Goal: Entertainment & Leisure: Browse casually

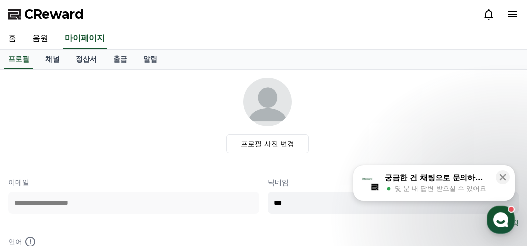
select select "**********"
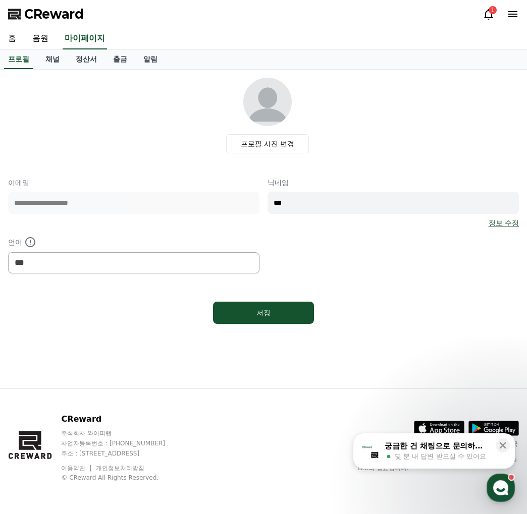
click at [491, 16] on icon at bounding box center [488, 14] width 9 height 11
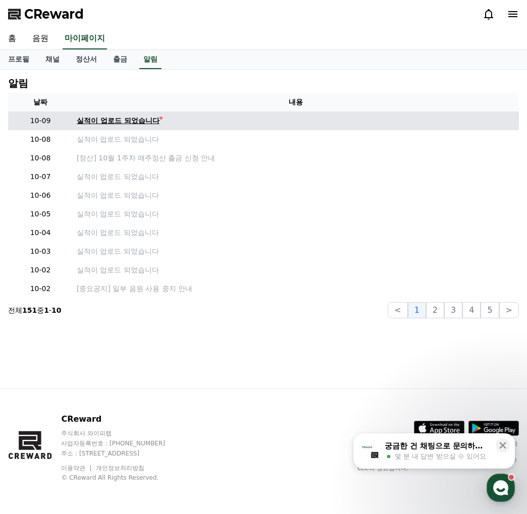
click at [130, 122] on div "실적이 업로드 되었습니다" at bounding box center [118, 121] width 83 height 11
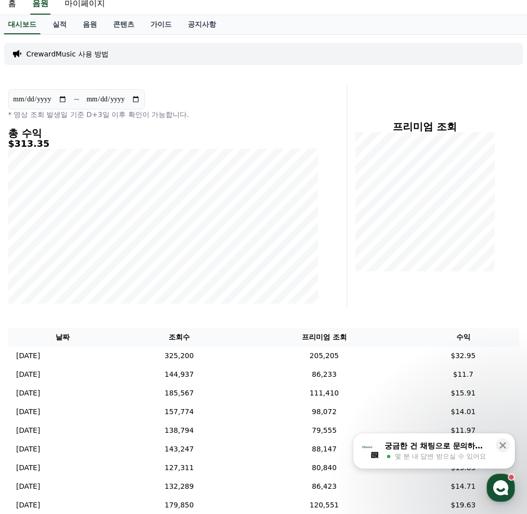
scroll to position [50, 0]
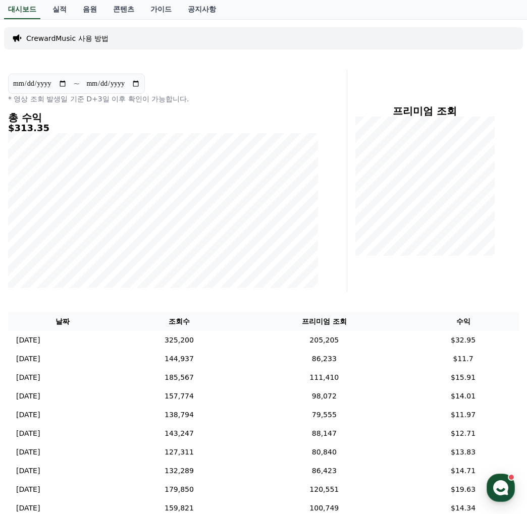
click at [67, 84] on input "**********" at bounding box center [40, 83] width 54 height 11
type input "**********"
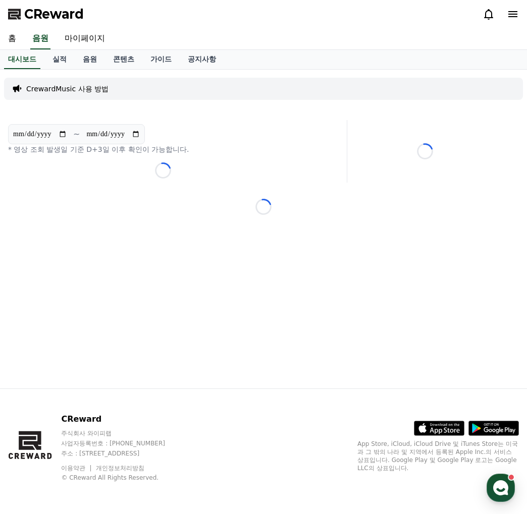
scroll to position [0, 0]
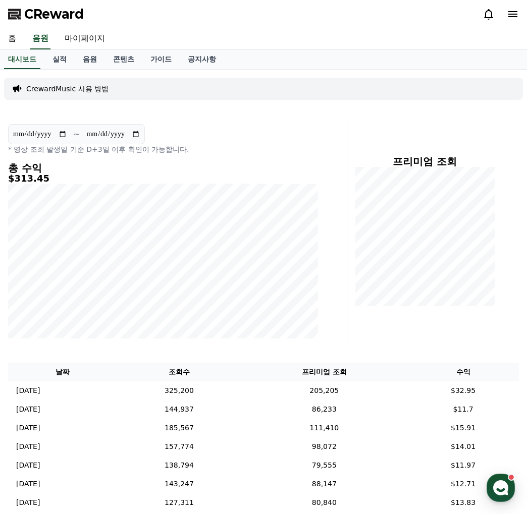
click at [140, 135] on input "**********" at bounding box center [113, 134] width 54 height 11
click at [140, 131] on input "**********" at bounding box center [113, 134] width 54 height 11
type input "**********"
click at [67, 134] on input "**********" at bounding box center [40, 134] width 54 height 11
type input "**********"
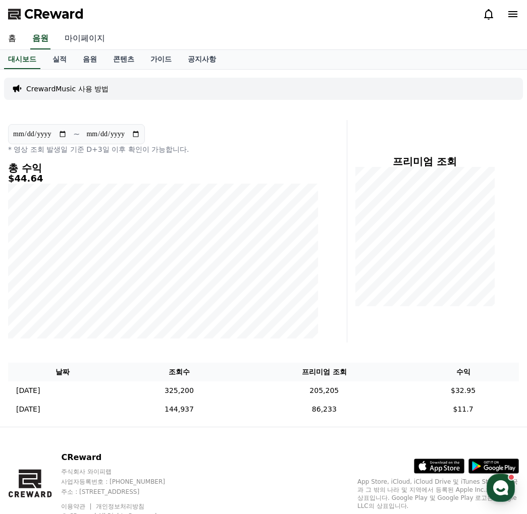
click at [98, 41] on link "마이페이지" at bounding box center [85, 38] width 57 height 21
select select "**********"
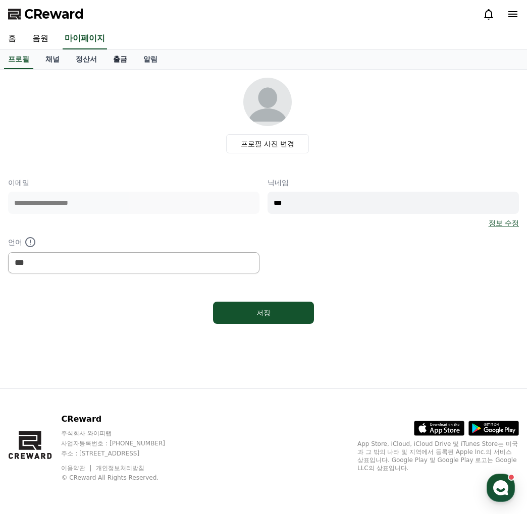
click at [122, 65] on link "출금" at bounding box center [120, 59] width 30 height 19
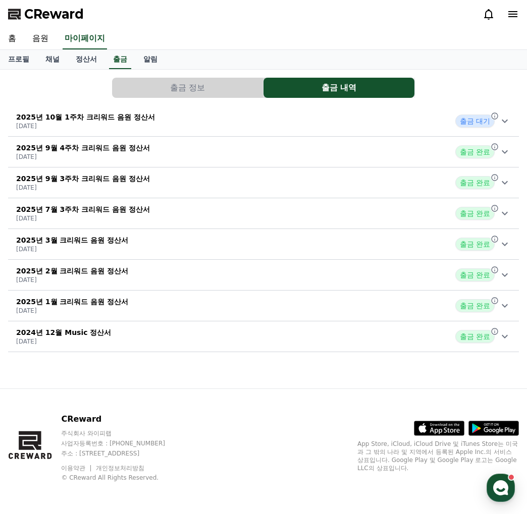
click at [507, 119] on icon at bounding box center [505, 121] width 12 height 12
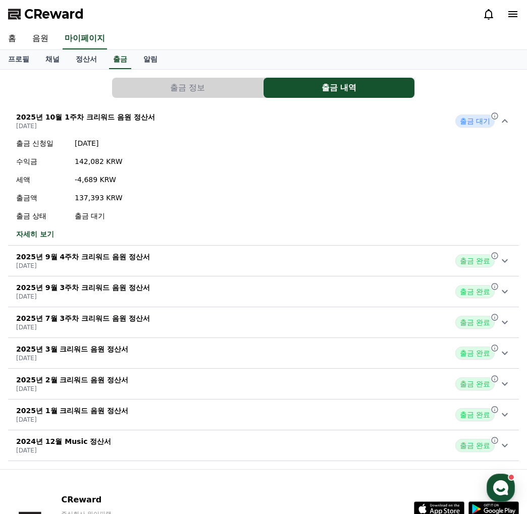
drag, startPoint x: 43, startPoint y: 37, endPoint x: 53, endPoint y: 39, distance: 9.8
click at [43, 37] on link "음원" at bounding box center [40, 38] width 32 height 21
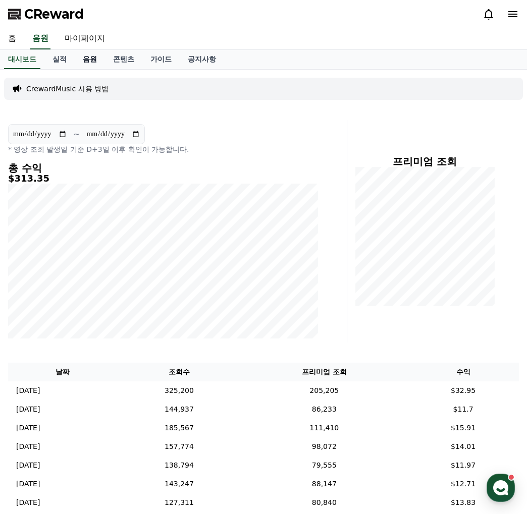
click at [95, 58] on link "음원" at bounding box center [90, 59] width 30 height 19
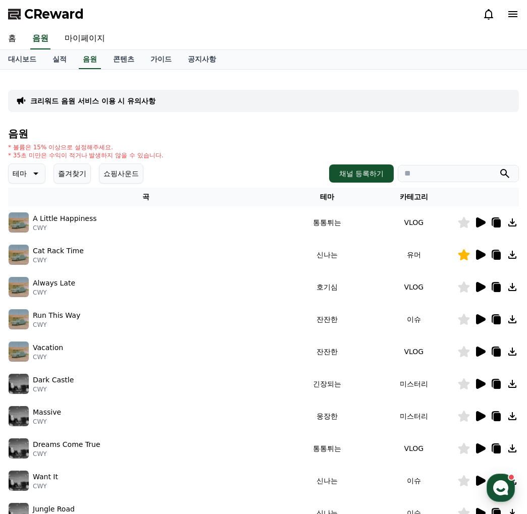
drag, startPoint x: 87, startPoint y: 176, endPoint x: 267, endPoint y: 180, distance: 180.2
click at [90, 176] on button "즐겨찾기" at bounding box center [71, 173] width 37 height 20
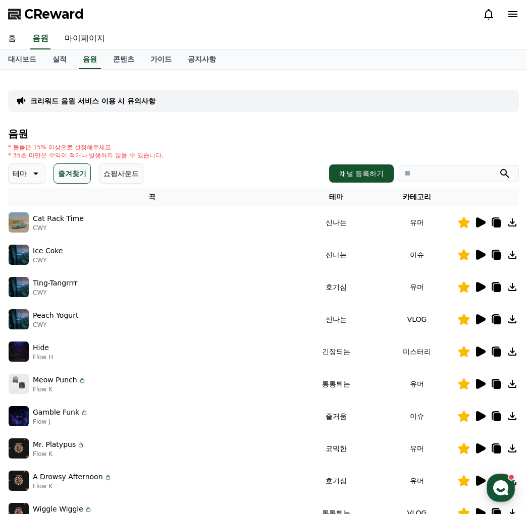
click at [473, 220] on div at bounding box center [488, 222] width 61 height 12
click at [478, 219] on icon at bounding box center [481, 222] width 10 height 10
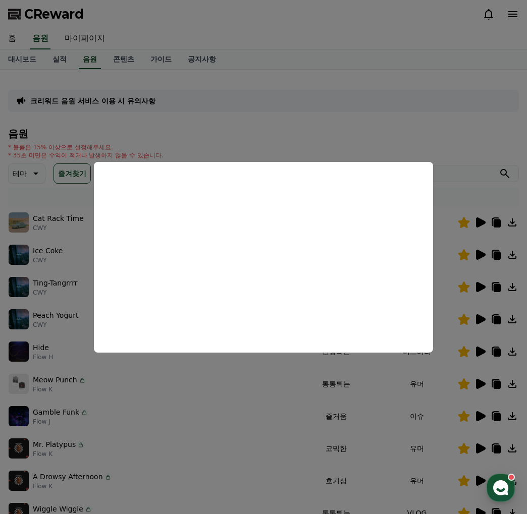
drag, startPoint x: 199, startPoint y: 397, endPoint x: 207, endPoint y: 381, distance: 17.4
click at [199, 246] on button "close modal" at bounding box center [263, 257] width 527 height 514
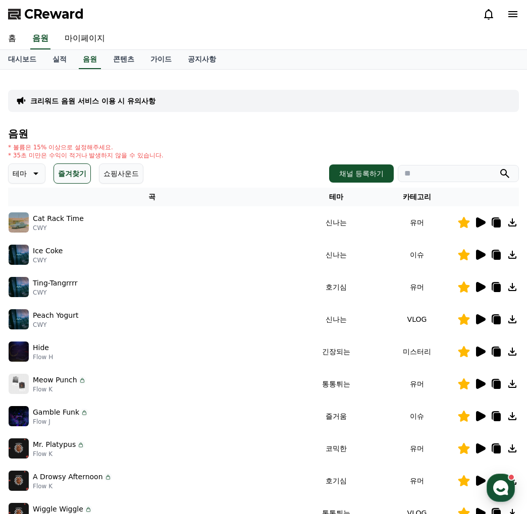
drag, startPoint x: 267, startPoint y: 388, endPoint x: 264, endPoint y: 380, distance: 7.9
click at [267, 246] on div "Meow Punch Flow K" at bounding box center [152, 384] width 287 height 20
click at [480, 246] on icon at bounding box center [481, 319] width 10 height 10
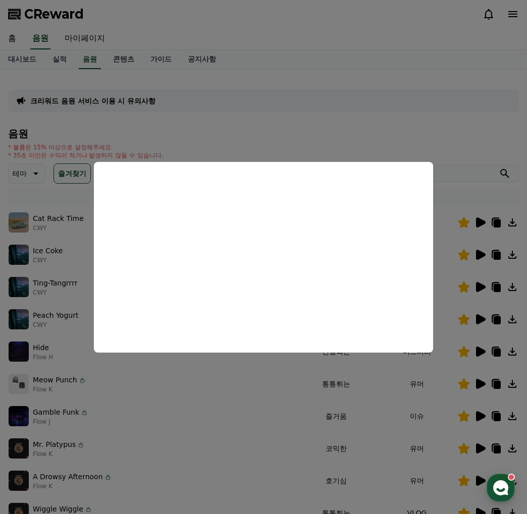
click at [257, 246] on button "close modal" at bounding box center [263, 257] width 527 height 514
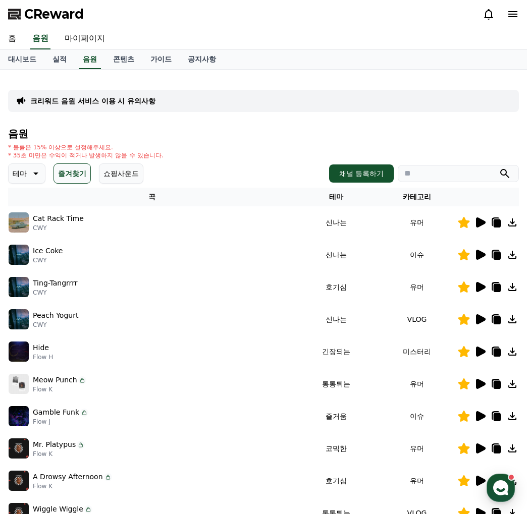
click at [481, 246] on icon at bounding box center [481, 384] width 10 height 10
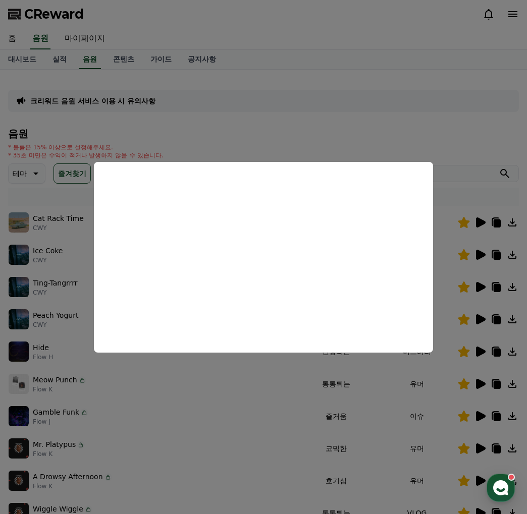
click at [180, 246] on button "close modal" at bounding box center [263, 257] width 527 height 514
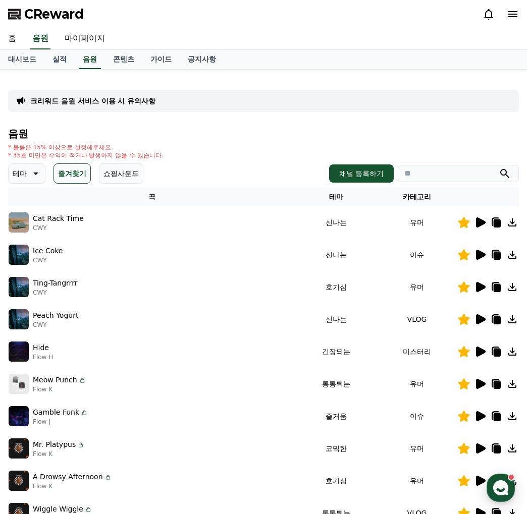
click at [479, 246] on icon at bounding box center [481, 255] width 10 height 10
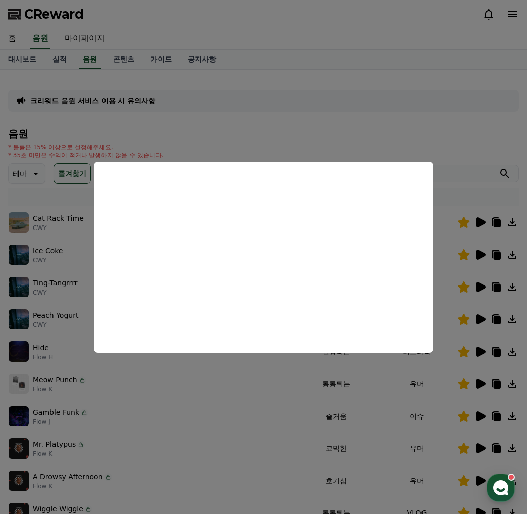
click at [230, 246] on button "close modal" at bounding box center [263, 257] width 527 height 514
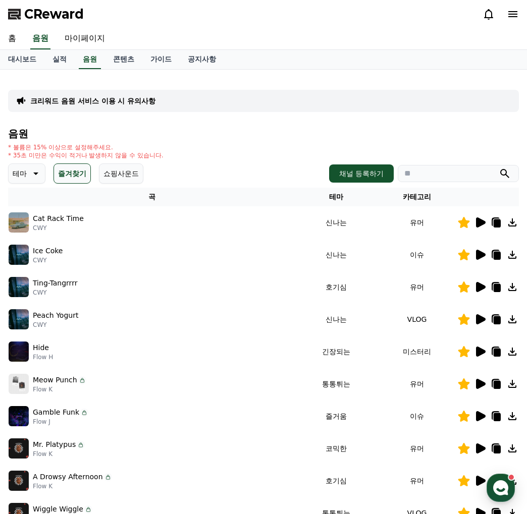
scroll to position [50, 0]
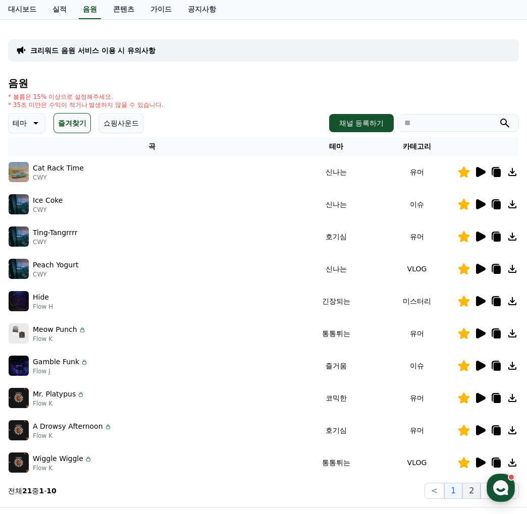
click at [466, 246] on button "2" at bounding box center [471, 491] width 18 height 16
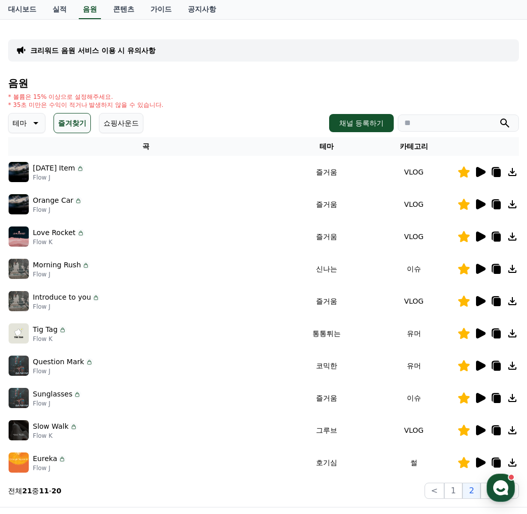
click at [478, 246] on icon at bounding box center [481, 463] width 10 height 10
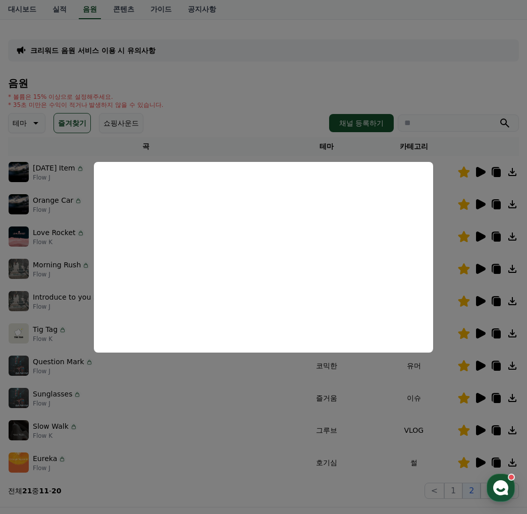
drag, startPoint x: 251, startPoint y: 399, endPoint x: 246, endPoint y: 393, distance: 7.5
click at [246, 246] on button "close modal" at bounding box center [263, 257] width 527 height 514
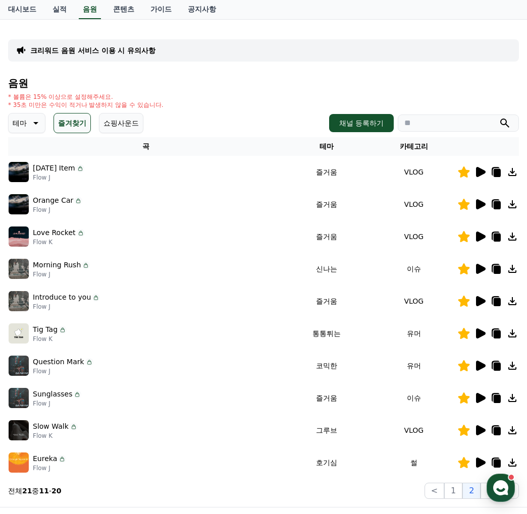
click at [491, 246] on icon at bounding box center [496, 463] width 12 height 12
click at [206, 176] on div "Today’s Item Flow J" at bounding box center [146, 172] width 274 height 20
click at [35, 125] on icon at bounding box center [35, 123] width 12 height 12
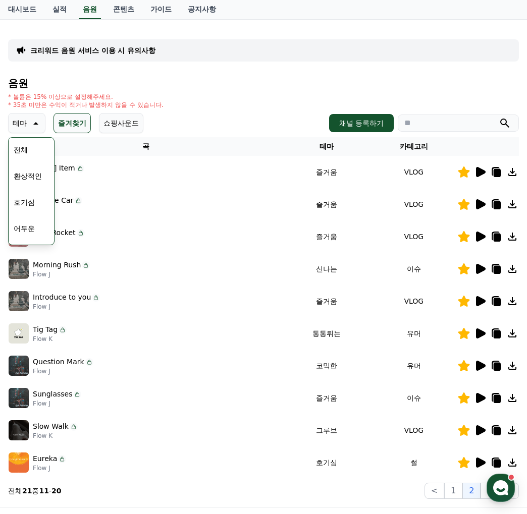
click at [30, 203] on button "호기심" at bounding box center [24, 202] width 29 height 22
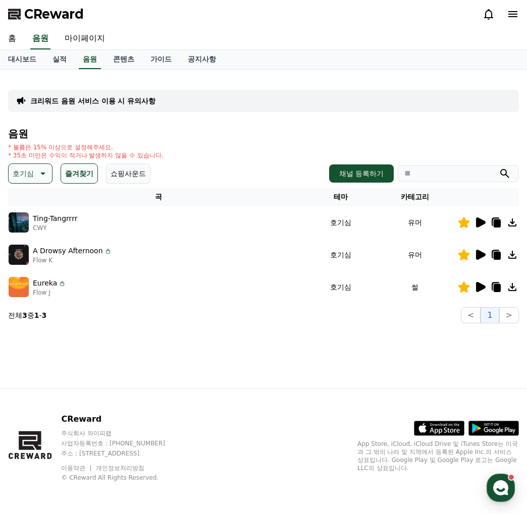
click at [75, 169] on button "즐겨찾기" at bounding box center [79, 173] width 37 height 20
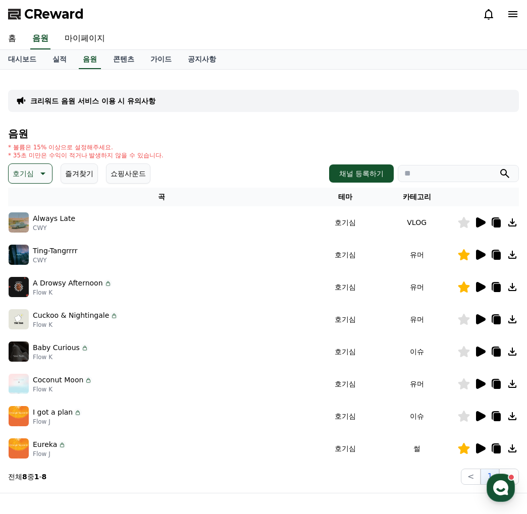
click at [478, 223] on icon at bounding box center [481, 222] width 10 height 10
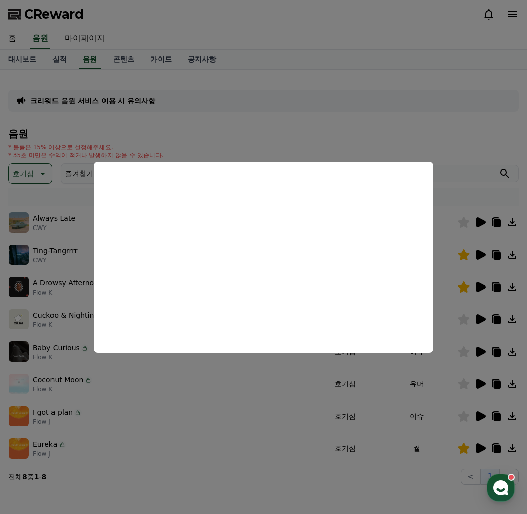
click at [481, 318] on button "close modal" at bounding box center [263, 257] width 527 height 514
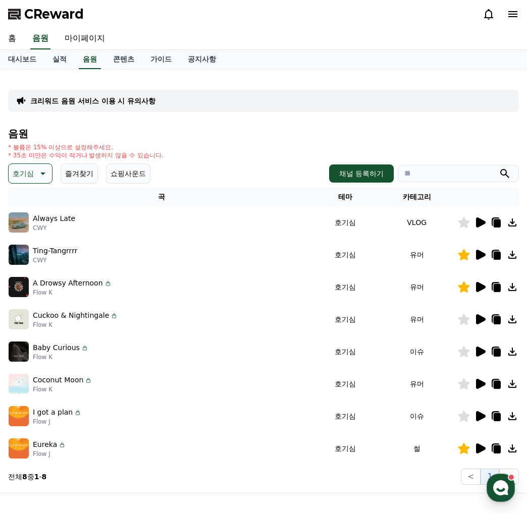
click at [254, 271] on td "A Drowsy Afternoon Flow K" at bounding box center [161, 287] width 306 height 32
click at [475, 350] on icon at bounding box center [480, 352] width 12 height 12
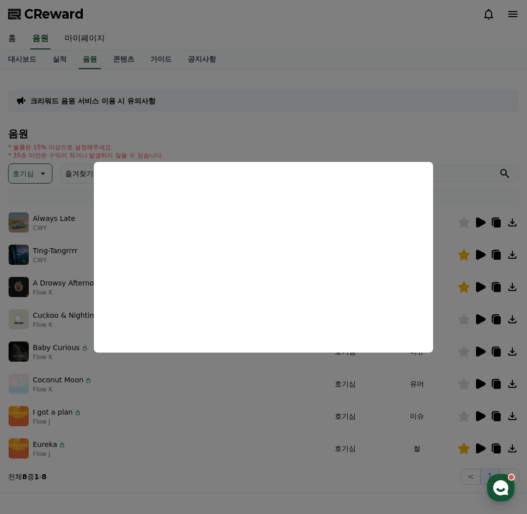
click at [212, 400] on button "close modal" at bounding box center [263, 257] width 527 height 514
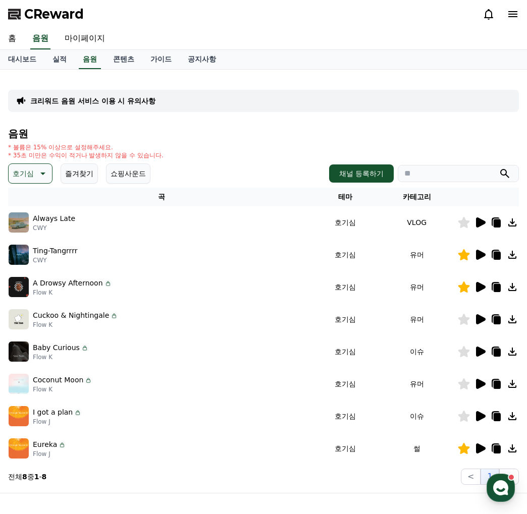
click at [479, 382] on icon at bounding box center [481, 384] width 10 height 10
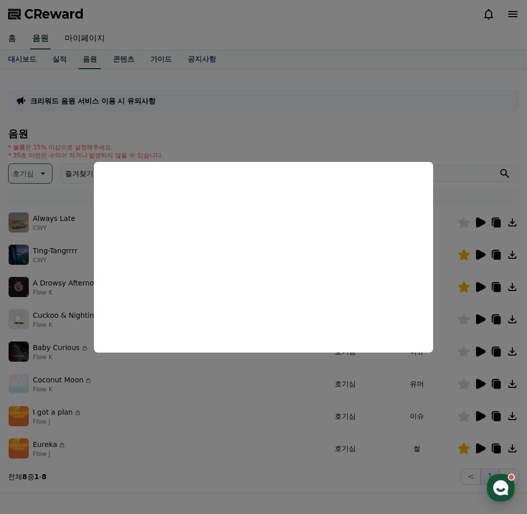
click at [484, 418] on button "close modal" at bounding box center [263, 257] width 527 height 514
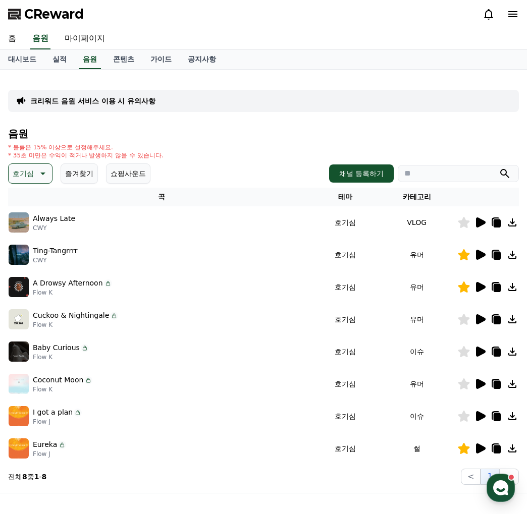
click at [480, 415] on icon at bounding box center [481, 416] width 10 height 10
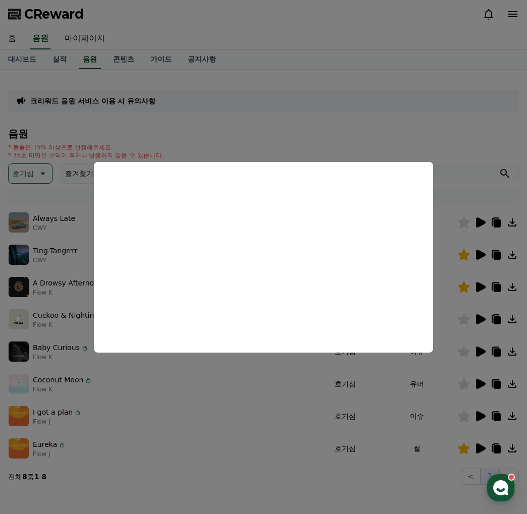
click at [268, 396] on button "close modal" at bounding box center [263, 257] width 527 height 514
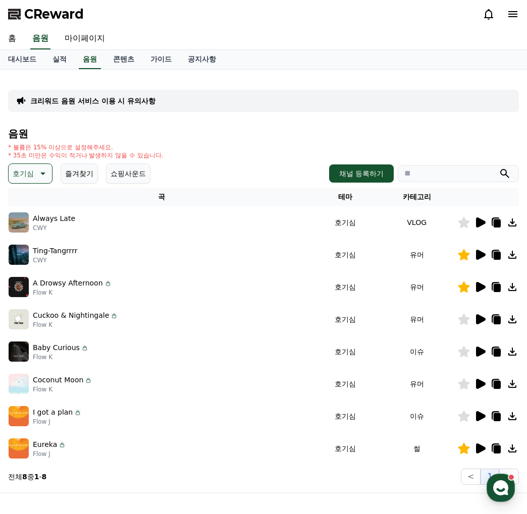
click at [44, 177] on icon at bounding box center [42, 174] width 12 height 12
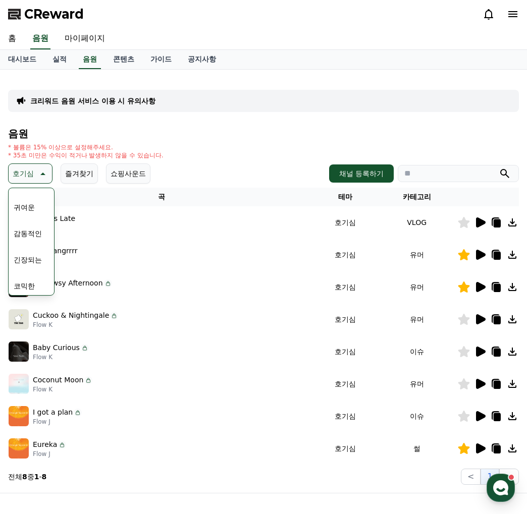
scroll to position [416, 0]
drag, startPoint x: 25, startPoint y: 281, endPoint x: 36, endPoint y: 280, distance: 11.7
click at [25, 282] on button "코믹한" at bounding box center [24, 283] width 29 height 22
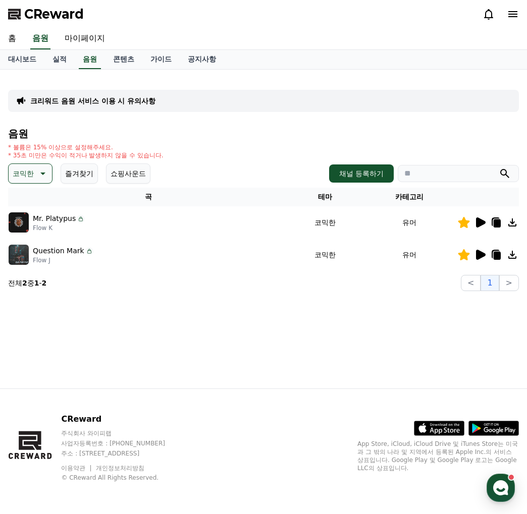
click at [73, 174] on button "즐겨찾기" at bounding box center [79, 173] width 37 height 20
click at [73, 176] on button "즐겨찾기" at bounding box center [79, 173] width 37 height 20
click at [23, 167] on p "코믹한" at bounding box center [23, 174] width 21 height 14
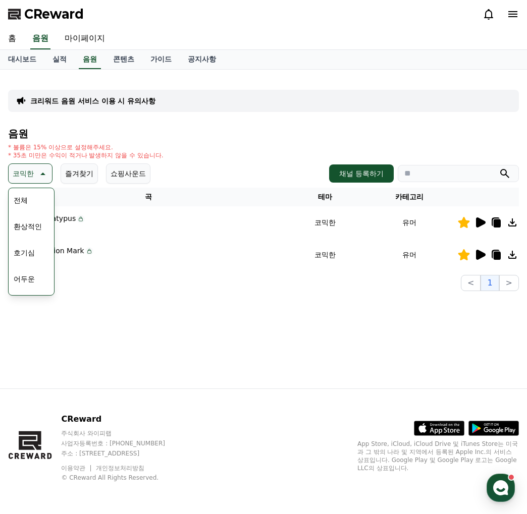
click at [31, 256] on button "호기심" at bounding box center [24, 253] width 29 height 22
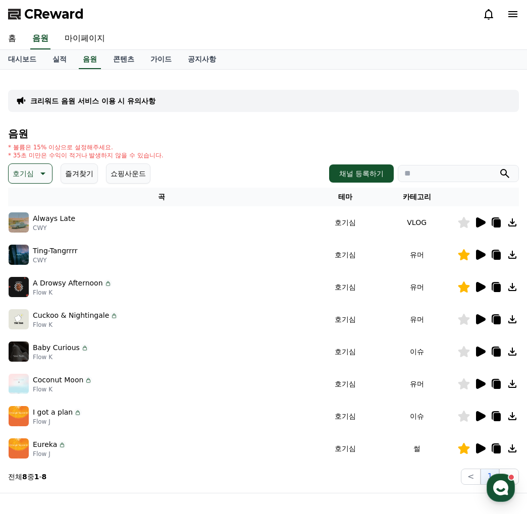
drag, startPoint x: 39, startPoint y: 168, endPoint x: 324, endPoint y: 260, distance: 299.5
click at [152, 218] on div "음원 * 볼륨은 15% 이상으로 설정해주세요. * 35초 미만은 수익이 적거나 발생하지 않을 수 있습니다. 호기심 즐겨찾기 쇼핑사운드 채널 등…" at bounding box center [263, 306] width 511 height 357
click at [483, 258] on icon at bounding box center [480, 255] width 12 height 12
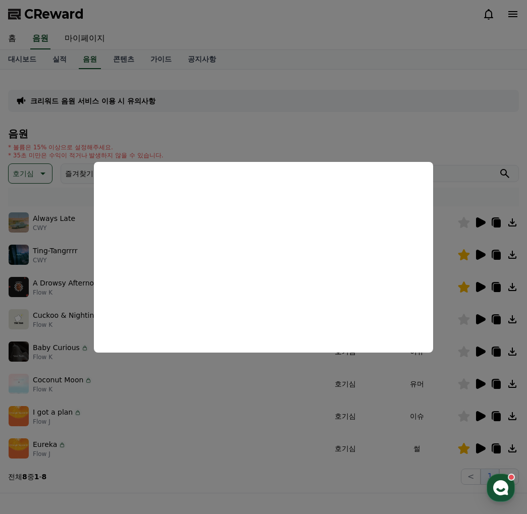
click at [332, 123] on button "close modal" at bounding box center [263, 257] width 527 height 514
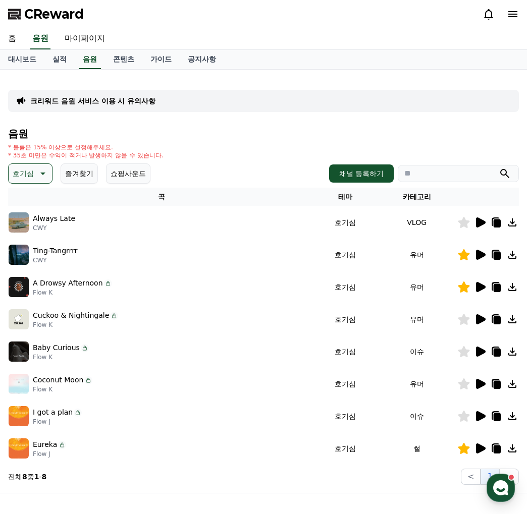
click at [251, 319] on div "Cuckoo & Nightingale Flow K" at bounding box center [161, 319] width 305 height 20
